Goal: Task Accomplishment & Management: Use online tool/utility

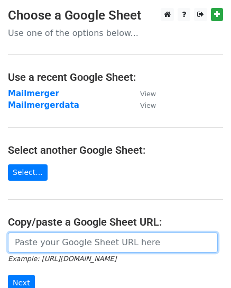
click at [40, 243] on input "url" at bounding box center [113, 243] width 210 height 20
paste input "[URL][DOMAIN_NAME]"
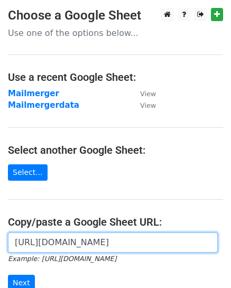
scroll to position [142, 0]
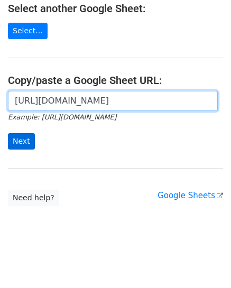
type input "[URL][DOMAIN_NAME]"
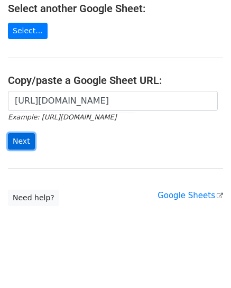
scroll to position [0, 0]
click at [20, 138] on input "Next" at bounding box center [21, 141] width 27 height 16
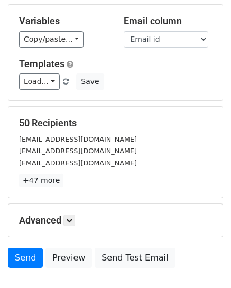
scroll to position [120, 0]
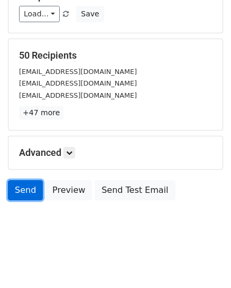
click at [24, 189] on link "Send" at bounding box center [25, 190] width 35 height 20
